Goal: Information Seeking & Learning: Learn about a topic

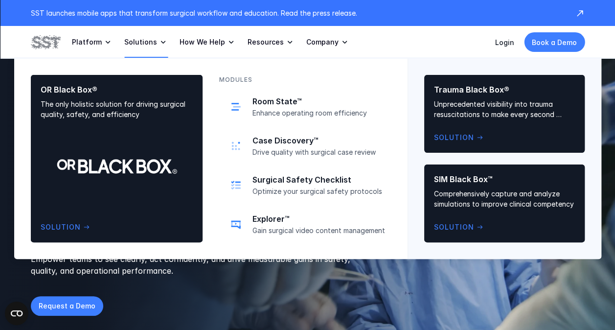
click at [145, 47] on link "Solutions" at bounding box center [146, 42] width 44 height 32
click at [447, 131] on div "Trauma Black Box® Unprecedented visibility into trauma resuscitations to make e…" at bounding box center [504, 114] width 141 height 58
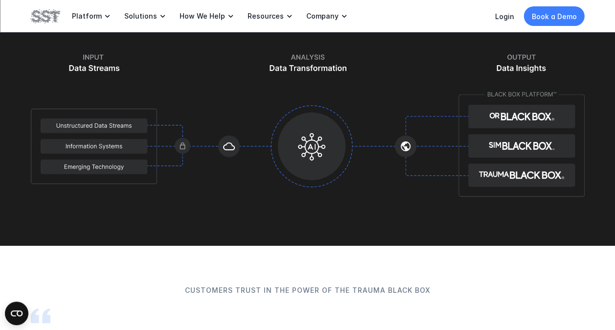
scroll to position [1223, 0]
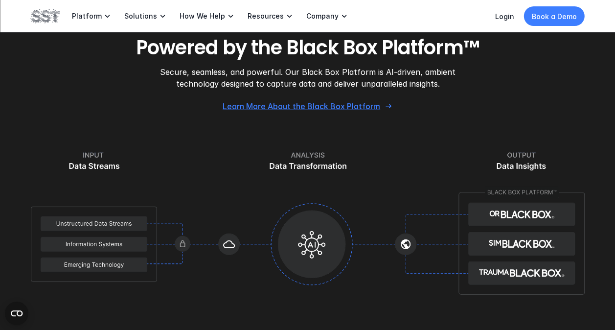
click at [311, 106] on p "Learn More About the Black Box Platform" at bounding box center [301, 106] width 158 height 10
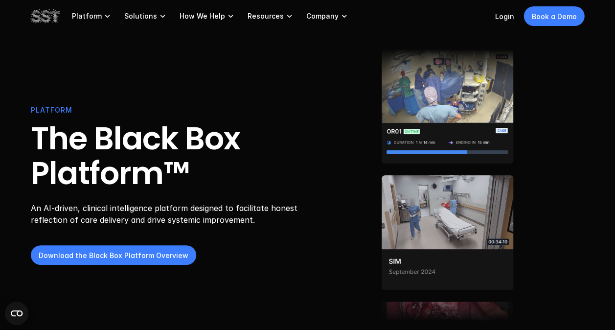
scroll to position [98, 0]
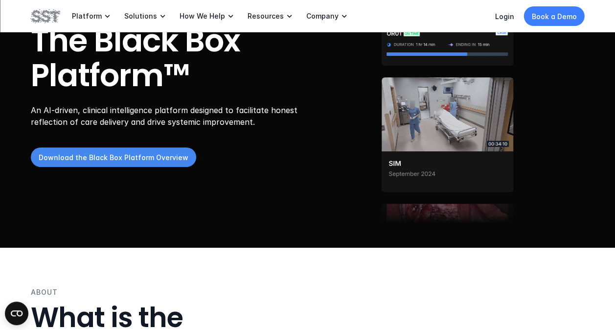
click at [153, 152] on p "Download the Black Box Platform Overview" at bounding box center [114, 157] width 150 height 10
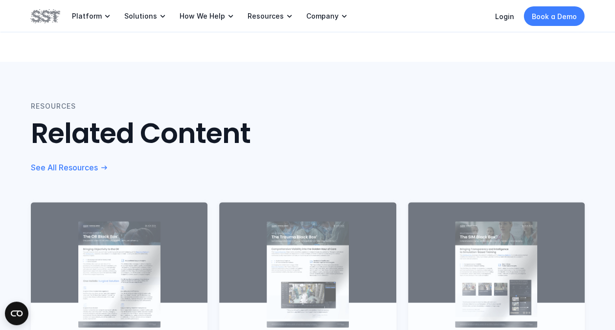
scroll to position [587, 0]
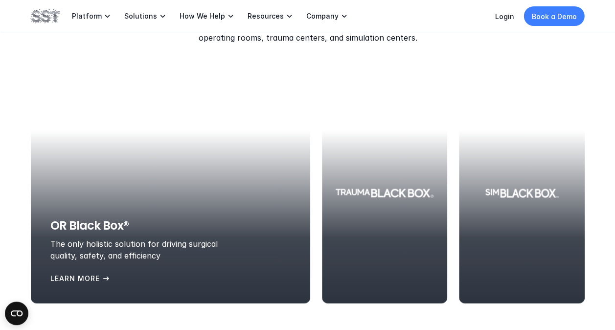
scroll to position [1174, 0]
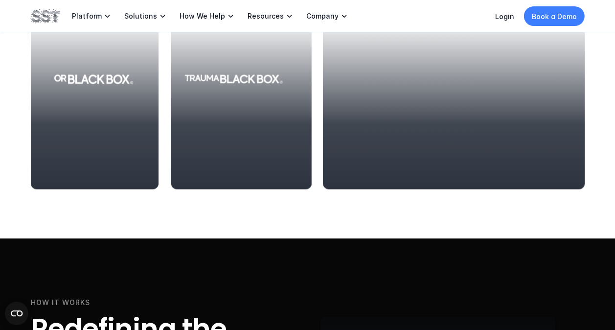
click at [498, 71] on div at bounding box center [454, 79] width 262 height 220
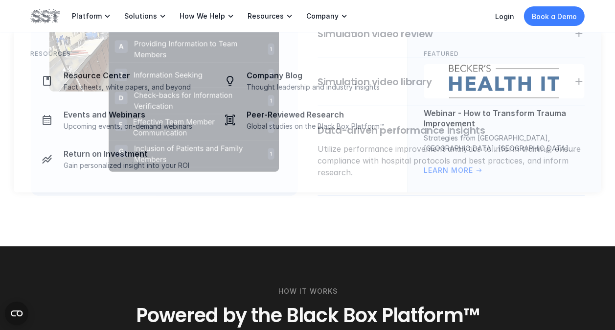
scroll to position [881, 0]
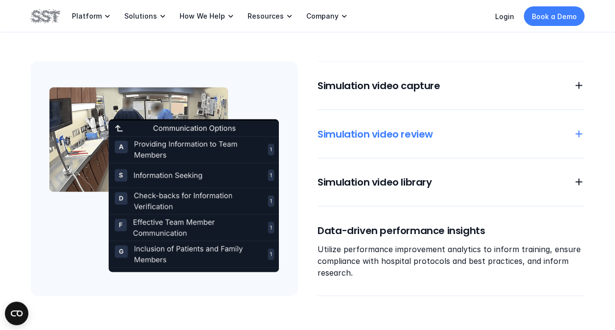
click at [443, 140] on h6 "Simulation video review" at bounding box center [440, 134] width 244 height 14
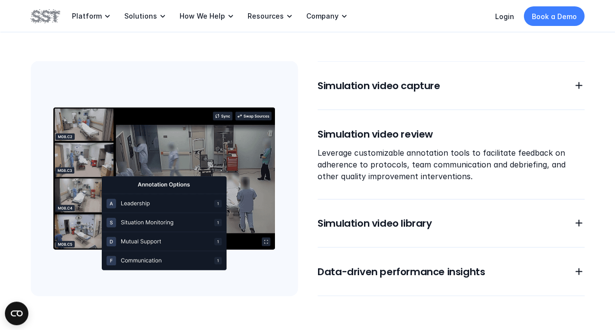
click at [443, 215] on div "Simulation video capture Simulation video review Leverage customizable annotati…" at bounding box center [451, 178] width 267 height 235
click at [386, 223] on h6 "Simulation video library" at bounding box center [440, 223] width 244 height 14
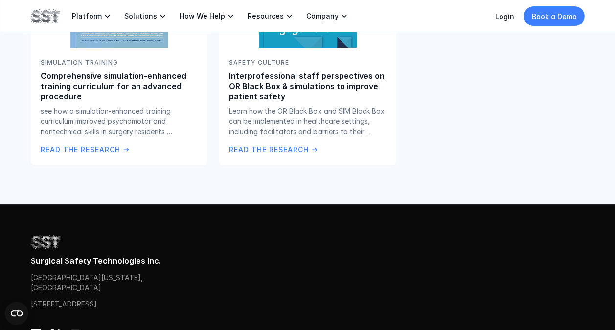
scroll to position [1712, 0]
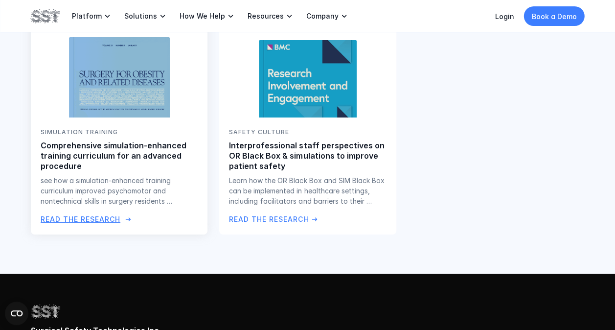
click at [147, 206] on div "SIMULATION TRAINING Comprehensive simulation-enhanced training curriculum for a…" at bounding box center [119, 175] width 157 height 97
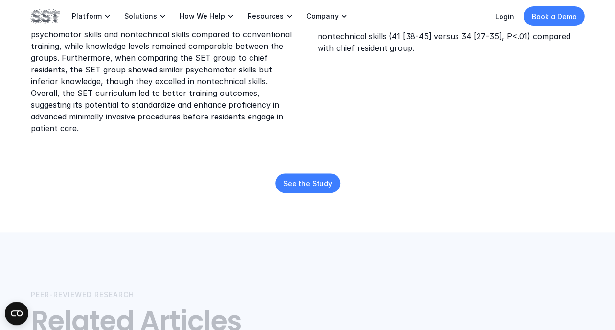
scroll to position [538, 0]
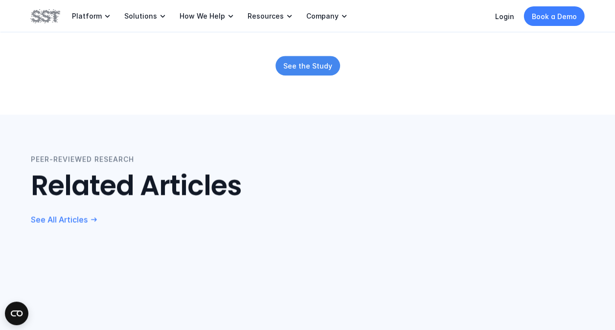
click at [320, 61] on p "See the Study" at bounding box center [307, 66] width 49 height 10
